Goal: Information Seeking & Learning: Compare options

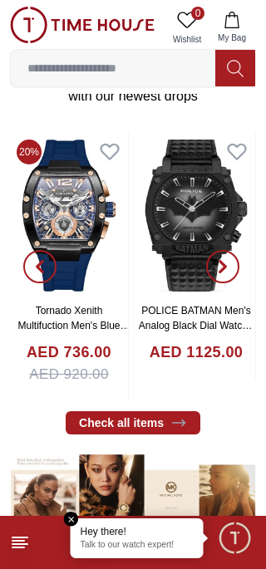
scroll to position [289, 0]
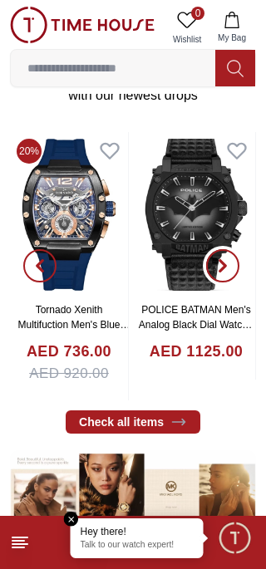
click at [224, 273] on icon "button" at bounding box center [222, 265] width 13 height 13
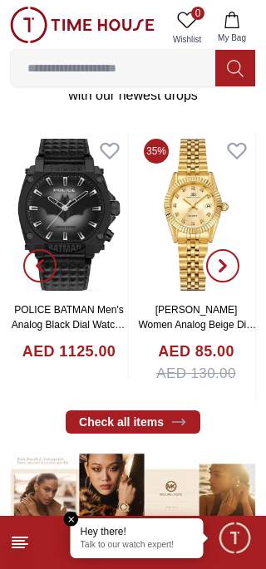
click at [229, 273] on icon "button" at bounding box center [222, 265] width 13 height 13
click at [226, 273] on icon "button" at bounding box center [222, 265] width 13 height 13
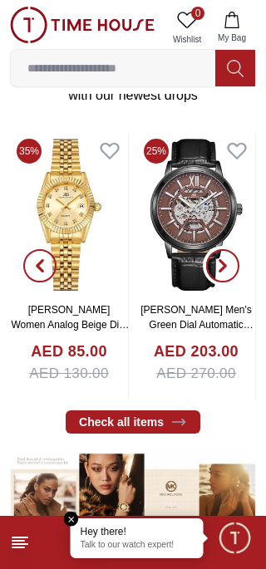
click at [224, 273] on icon "button" at bounding box center [222, 265] width 13 height 13
click at [233, 277] on span "button" at bounding box center [222, 265] width 33 height 33
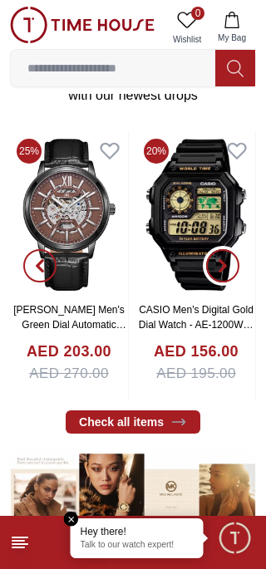
click at [237, 274] on span "button" at bounding box center [222, 265] width 33 height 33
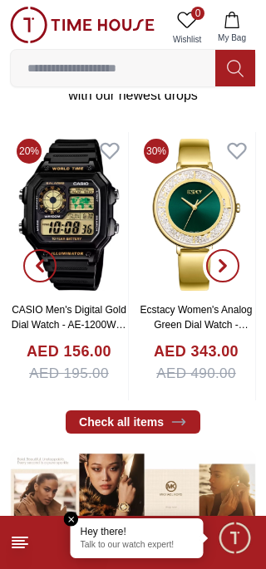
click at [236, 274] on span "button" at bounding box center [222, 265] width 33 height 33
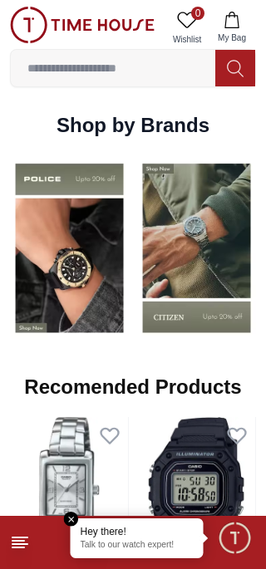
scroll to position [1139, 0]
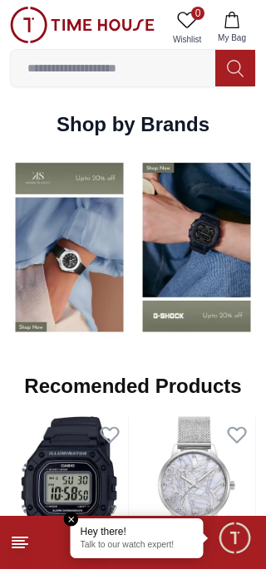
click at [208, 270] on img at bounding box center [196, 247] width 119 height 185
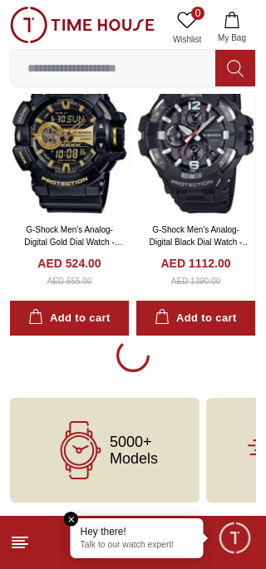
scroll to position [3178, 0]
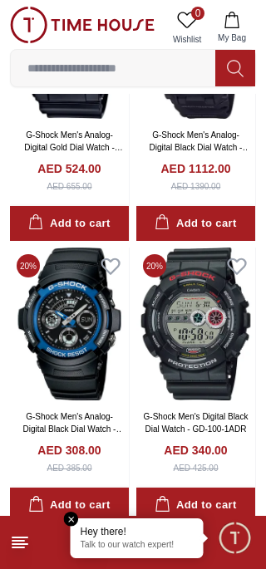
scroll to position [3209, 0]
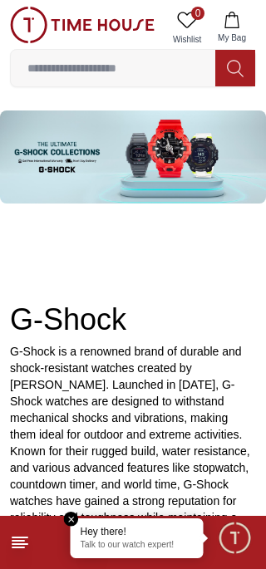
click at [21, 548] on line at bounding box center [18, 548] width 12 height 0
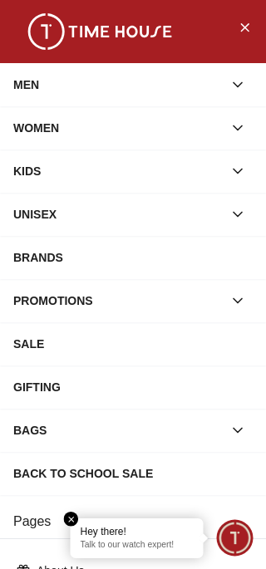
click at [210, 85] on div "MEN" at bounding box center [117, 85] width 209 height 30
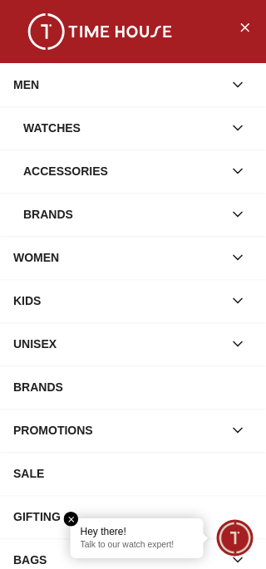
click at [155, 126] on div "Watches" at bounding box center [122, 128] width 199 height 30
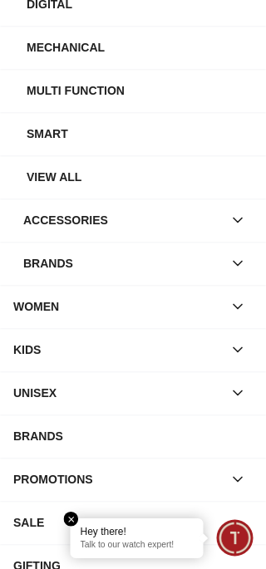
scroll to position [384, 0]
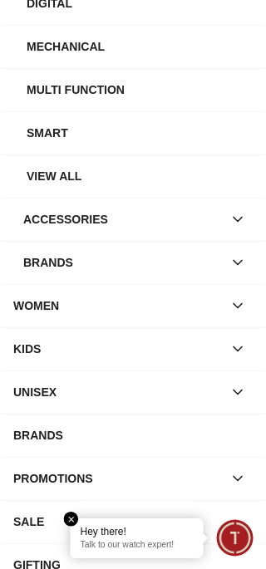
click at [174, 191] on div "View All" at bounding box center [140, 176] width 226 height 30
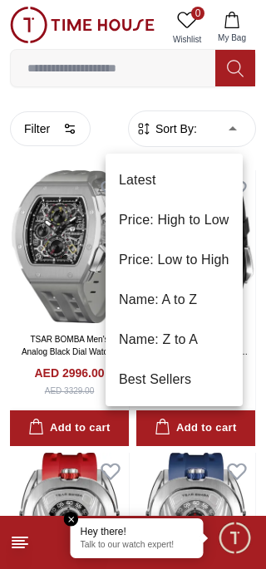
click at [204, 254] on li "Price: Low to High" at bounding box center [174, 260] width 137 height 40
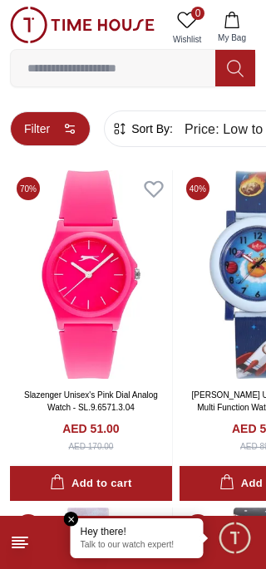
click at [58, 130] on button "Filter" at bounding box center [50, 128] width 81 height 35
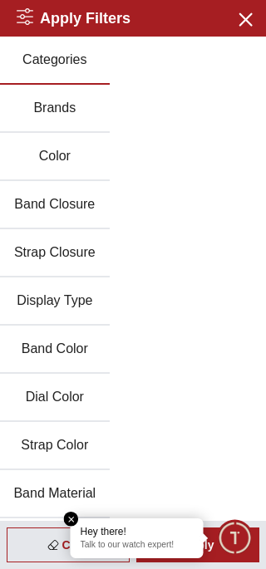
click at [76, 220] on button "Band Closure" at bounding box center [55, 205] width 110 height 48
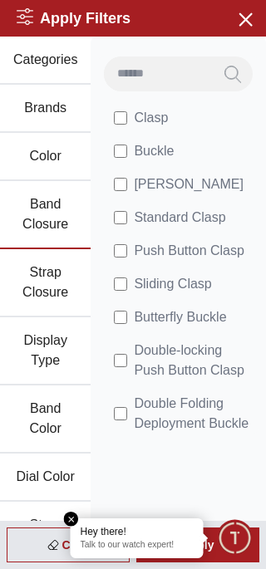
click at [66, 121] on button "Brands" at bounding box center [45, 109] width 91 height 48
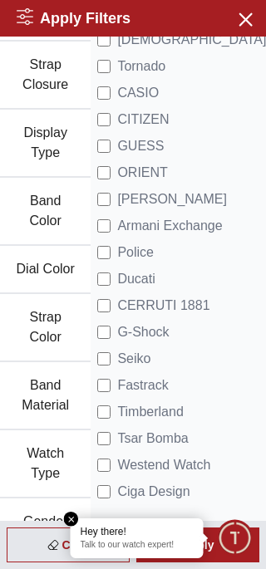
scroll to position [209, 0]
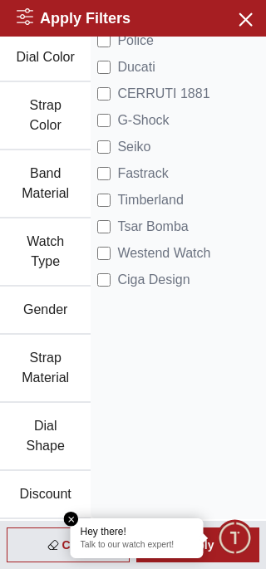
scroll to position [445, 0]
click at [225, 558] on span "Minimize live chat window" at bounding box center [234, 538] width 48 height 48
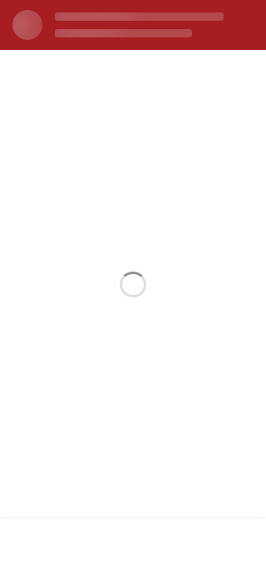
scroll to position [0, 0]
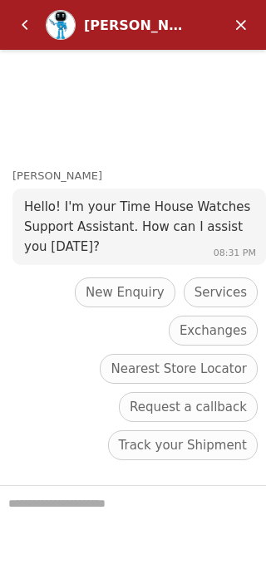
scroll to position [204, 0]
click at [233, 24] on em "Minimize" at bounding box center [240, 24] width 33 height 33
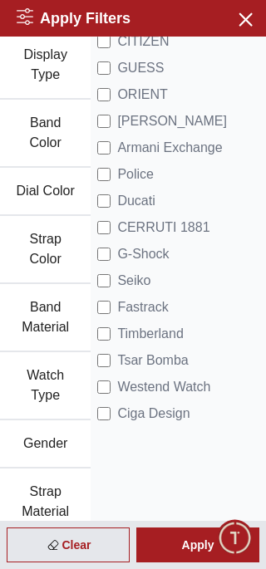
scroll to position [288, 0]
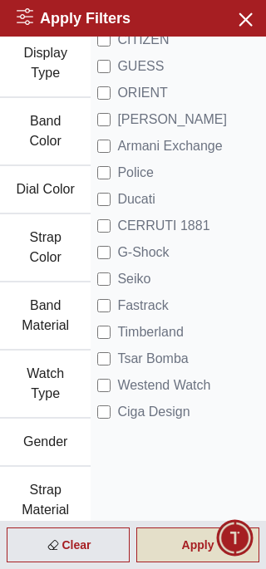
click at [157, 545] on div "Apply" at bounding box center [197, 545] width 123 height 35
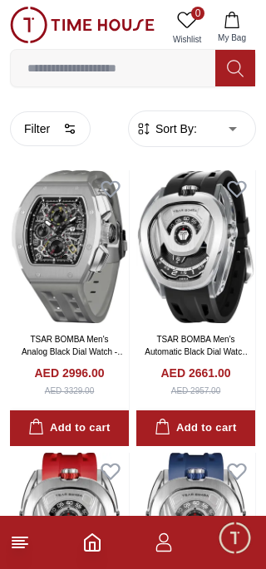
click at [197, 126] on span "Sort By:" at bounding box center [174, 129] width 45 height 17
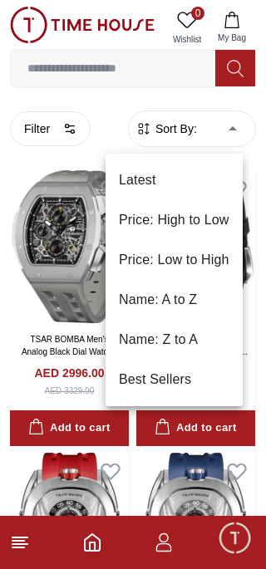
click at [186, 260] on li "Price: Low to High" at bounding box center [174, 260] width 137 height 40
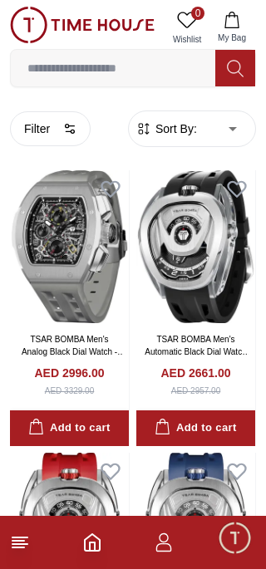
type input "*"
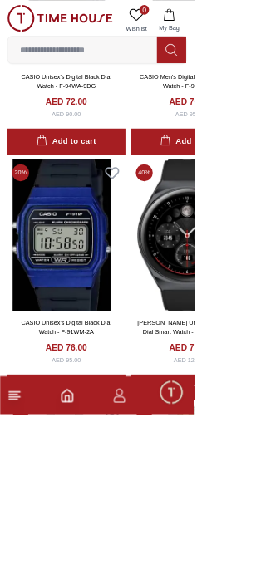
scroll to position [3150, 0]
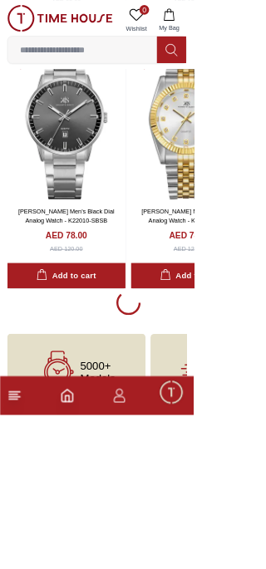
scroll to position [3150, 0]
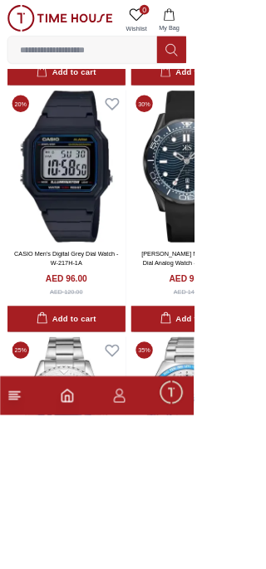
scroll to position [6627, 0]
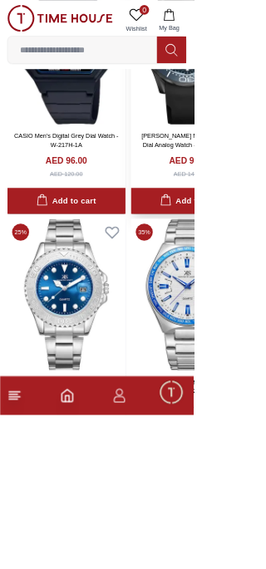
click at [265, 170] on img at bounding box center [261, 66] width 162 height 209
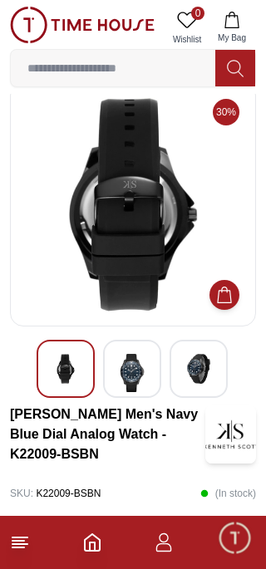
scroll to position [76, 0]
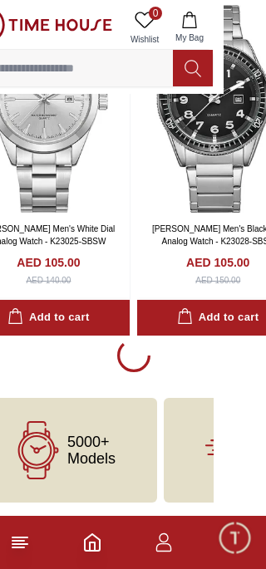
scroll to position [10427, 42]
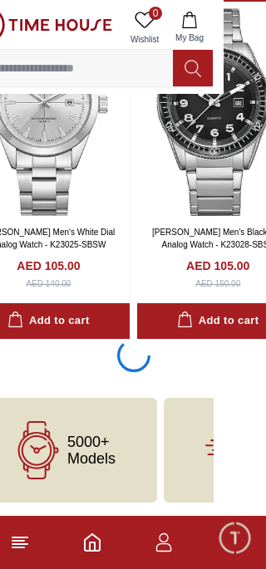
scroll to position [10215, 0]
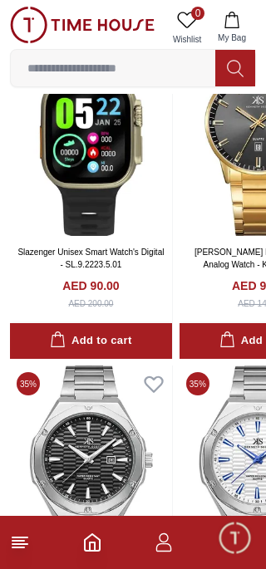
scroll to position [5049, 0]
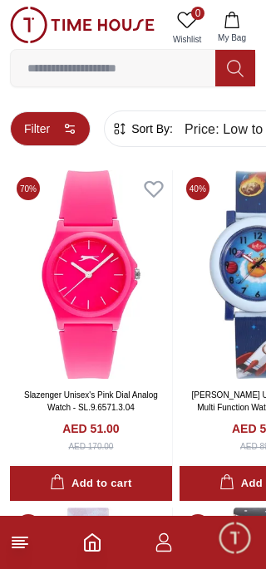
click at [57, 123] on button "Filter" at bounding box center [50, 128] width 81 height 35
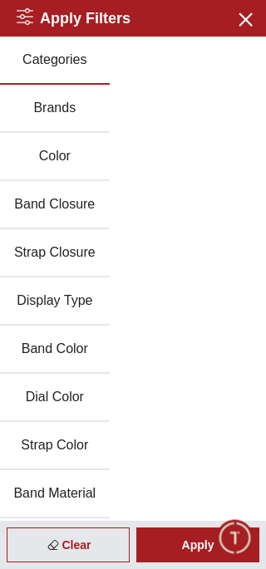
click at [33, 17] on h2 "Apply Filters" at bounding box center [74, 18] width 114 height 23
